Goal: Task Accomplishment & Management: Complete application form

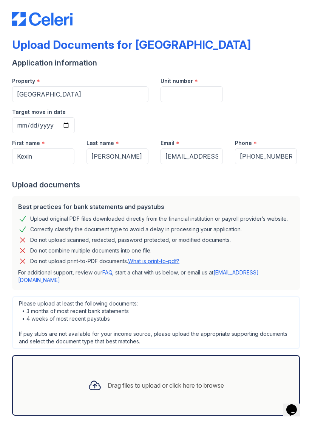
scroll to position [5, 0]
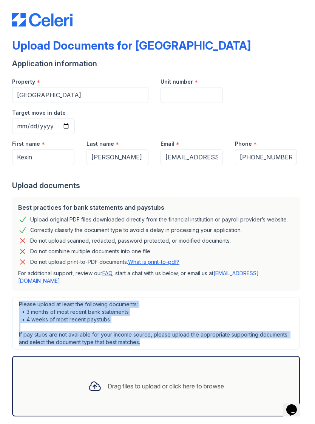
click at [310, 298] on div "Upload Documents for [GEOGRAPHIC_DATA] Application information Property * [GEOG…" at bounding box center [157, 207] width 315 height 424
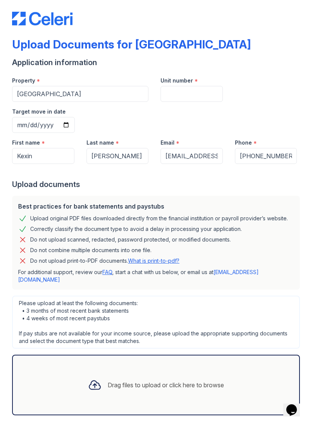
scroll to position [6, 0]
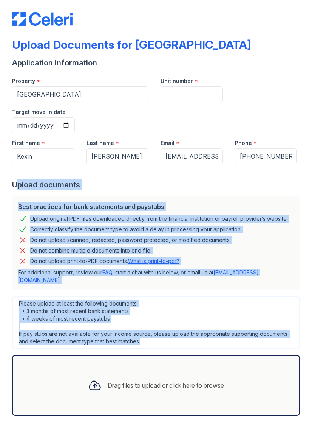
click at [99, 378] on icon at bounding box center [95, 385] width 14 height 14
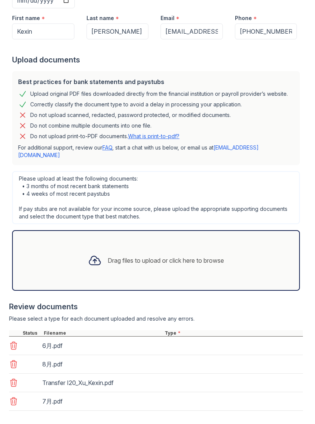
scroll to position [130, 0]
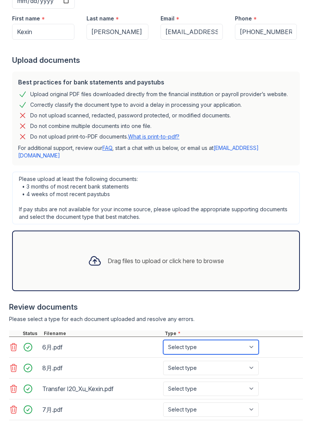
click at [247, 340] on select "Select type Paystub Bank Statement Offer Letter Tax Documents Benefit Award Let…" at bounding box center [211, 347] width 96 height 14
select select "bank_statement"
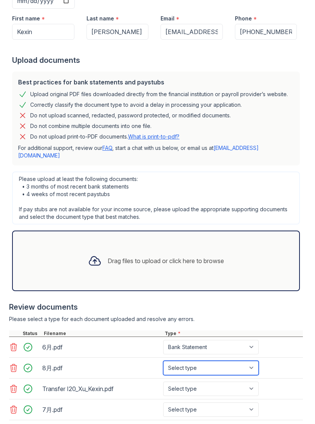
click at [228, 360] on select "Select type Paystub Bank Statement Offer Letter Tax Documents Benefit Award Let…" at bounding box center [211, 367] width 96 height 14
select select "bank_statement"
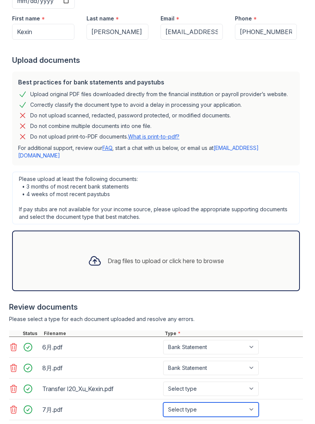
click at [223, 402] on select "Select type Paystub Bank Statement Offer Letter Tax Documents Benefit Award Let…" at bounding box center [211, 409] width 96 height 14
click at [227, 402] on select "Select type Paystub Bank Statement Offer Letter Tax Documents Benefit Award Let…" at bounding box center [211, 409] width 96 height 14
select select "bank_statement"
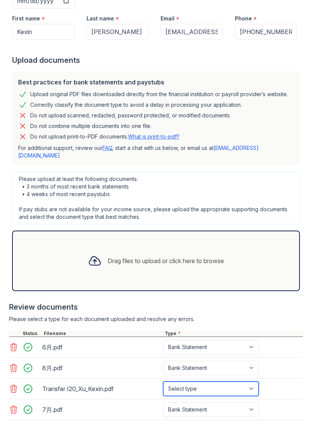
click at [216, 381] on select "Select type Paystub Bank Statement Offer Letter Tax Documents Benefit Award Let…" at bounding box center [211, 388] width 96 height 14
click at [223, 381] on select "Select type Paystub Bank Statement Offer Letter Tax Documents Benefit Award Let…" at bounding box center [211, 388] width 96 height 14
select select "offer_letter"
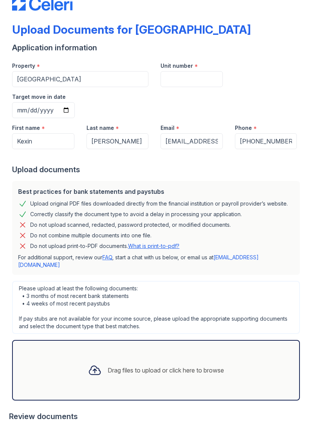
scroll to position [21, 0]
click at [203, 82] on input "Unit number" at bounding box center [192, 79] width 62 height 16
type input "#"
type input "2211"
click at [75, 102] on input "Target move in date" at bounding box center [43, 110] width 63 height 16
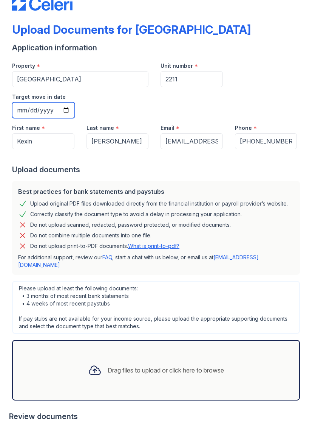
type input "[DATE]"
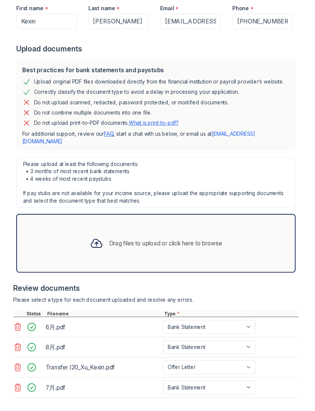
scroll to position [140, 0]
